Goal: Find specific page/section

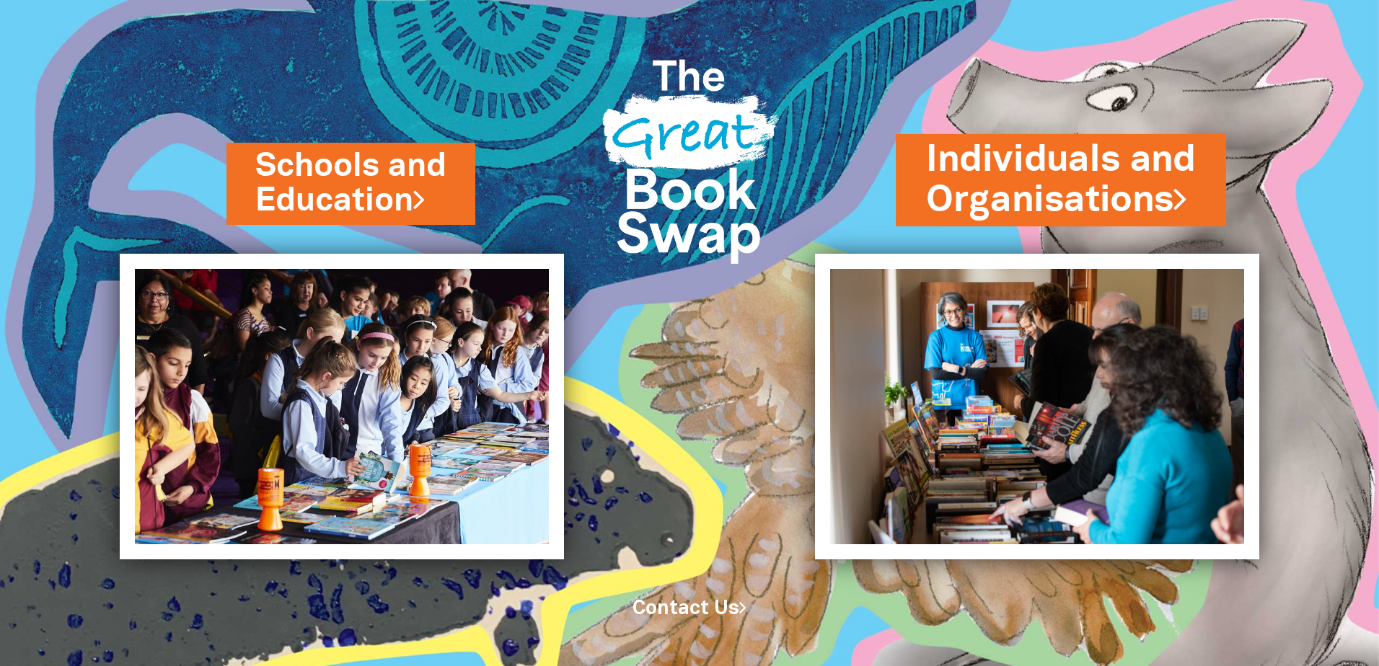
click at [1051, 169] on link "Individuals and Organisations" at bounding box center [1061, 180] width 270 height 91
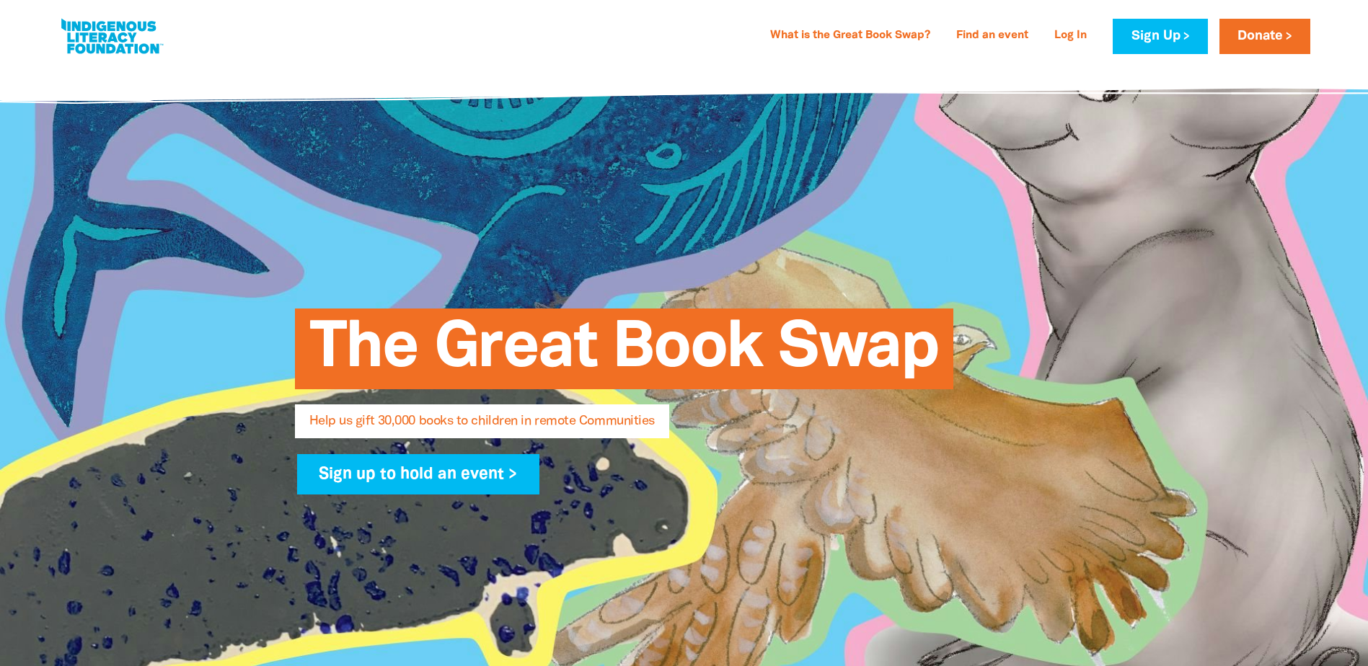
select select "AU"
click at [1008, 40] on link "Find an event" at bounding box center [991, 36] width 89 height 23
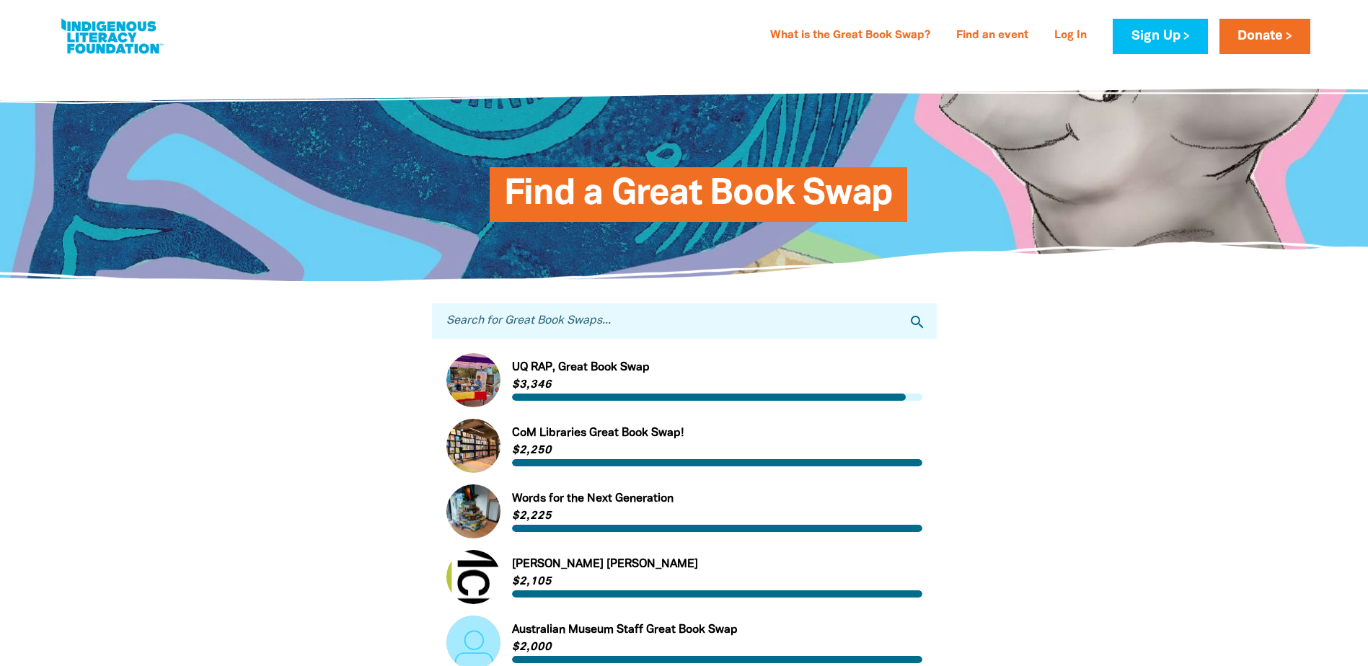
click at [698, 329] on input "Search for Great Book Swaps..." at bounding box center [684, 321] width 505 height 35
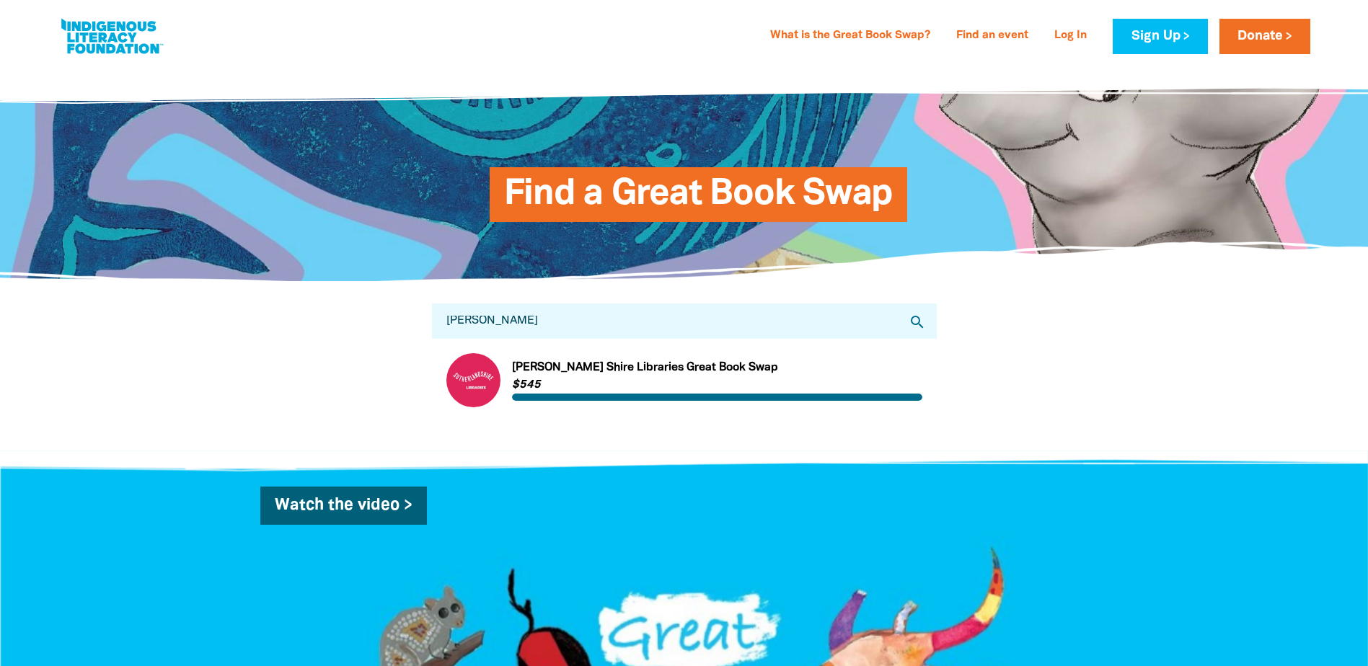
type input "[PERSON_NAME]"
